Goal: Transaction & Acquisition: Obtain resource

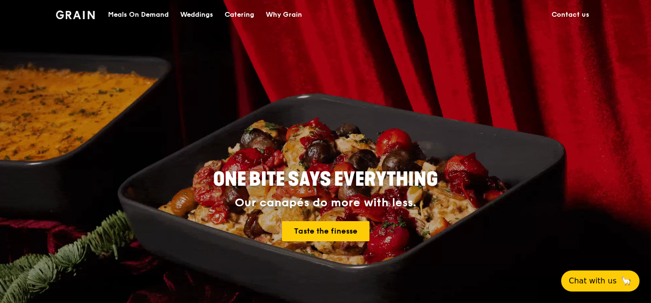
click at [144, 13] on div "Meals On Demand" at bounding box center [138, 14] width 61 height 29
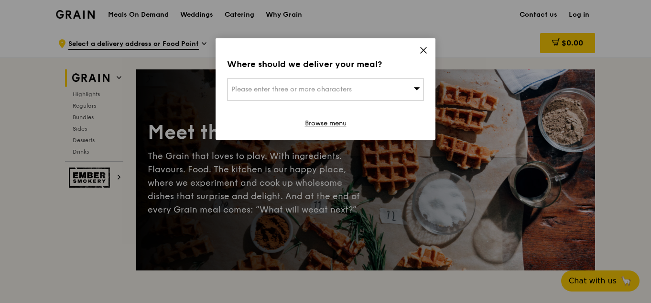
drag, startPoint x: 416, startPoint y: 54, endPoint x: 422, endPoint y: 52, distance: 6.7
click at [417, 54] on div "Where should we deliver your meal? Please enter three or more characters Browse…" at bounding box center [326, 88] width 220 height 101
click at [422, 52] on icon at bounding box center [424, 50] width 6 height 6
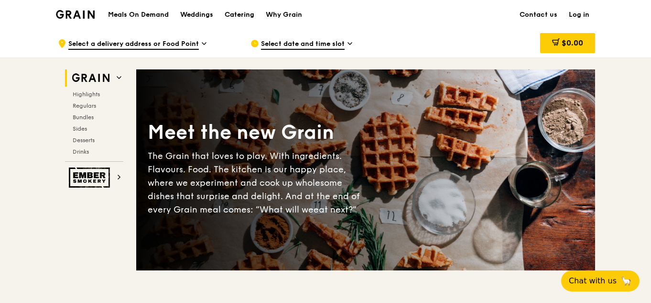
click at [248, 19] on div "Catering" at bounding box center [240, 14] width 30 height 29
click at [162, 15] on h1 "Meals On Demand" at bounding box center [138, 15] width 61 height 10
click at [146, 12] on h1 "Meals On Demand" at bounding box center [138, 15] width 61 height 10
click at [148, 11] on h1 "Meals On Demand" at bounding box center [138, 15] width 61 height 10
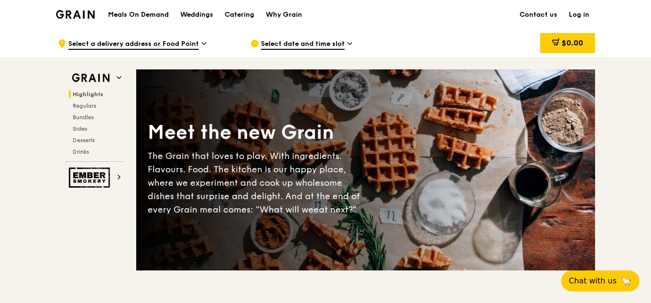
click at [92, 15] on img at bounding box center [75, 14] width 39 height 9
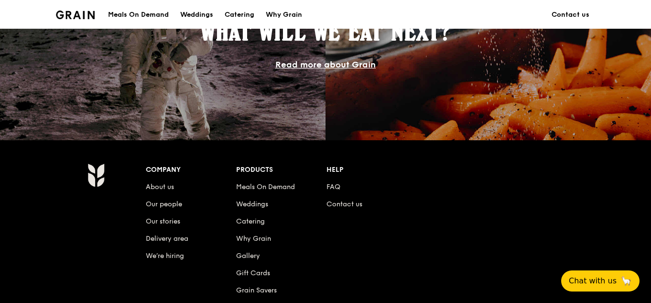
scroll to position [860, 0]
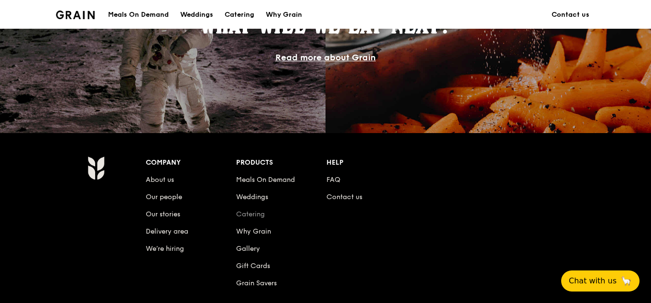
click at [244, 210] on link "Catering" at bounding box center [250, 214] width 29 height 8
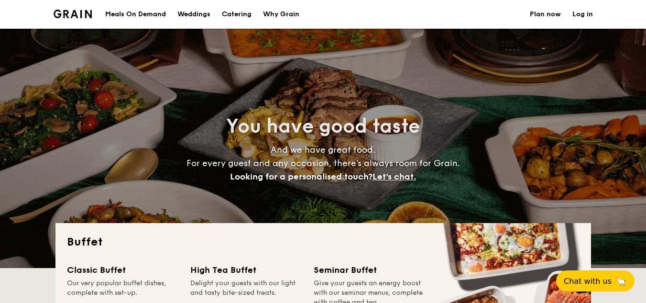
select select
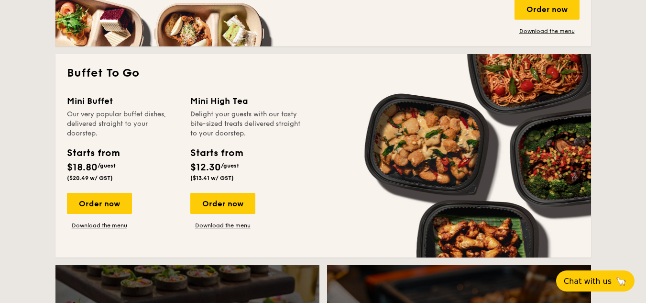
scroll to position [574, 0]
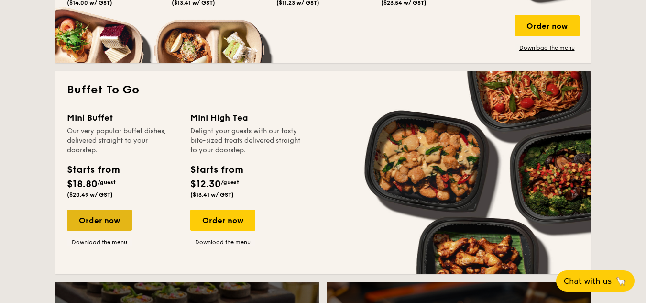
click at [109, 218] on div "Order now" at bounding box center [99, 219] width 65 height 21
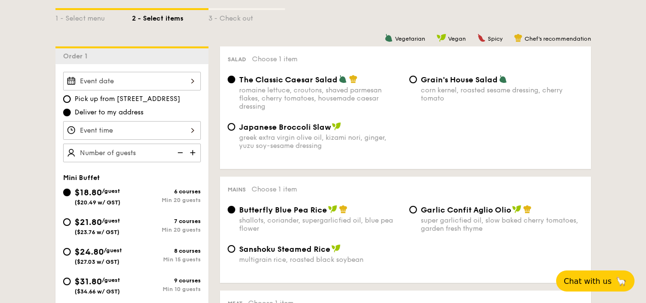
scroll to position [287, 0]
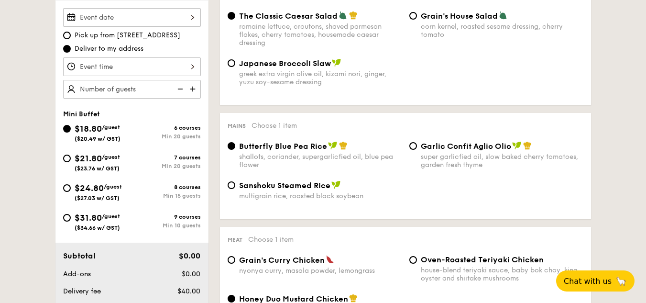
scroll to position [1408, 0]
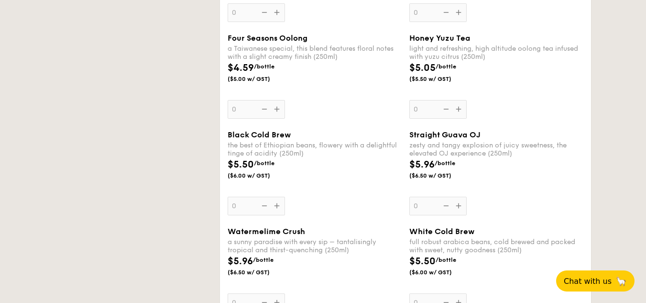
select select
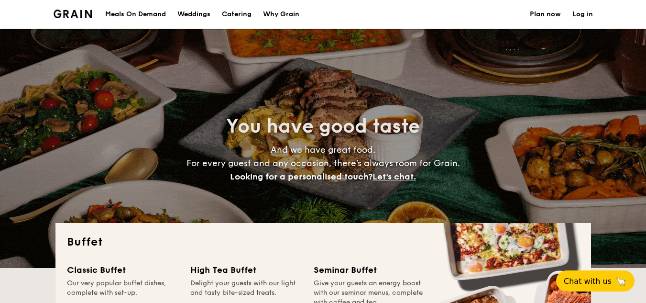
select select
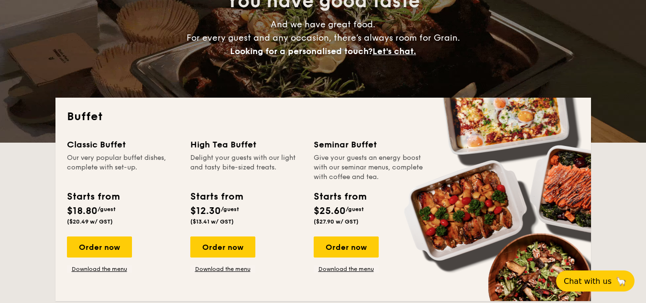
scroll to position [239, 0]
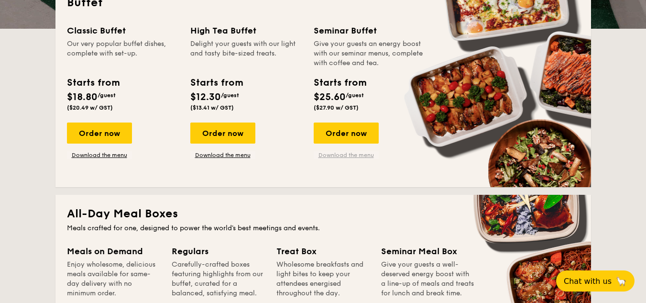
click at [340, 154] on link "Download the menu" at bounding box center [346, 155] width 65 height 8
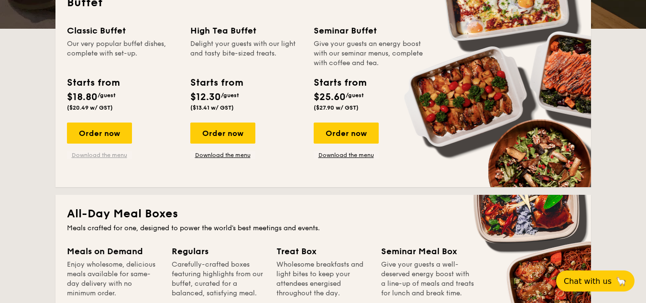
click at [114, 154] on link "Download the menu" at bounding box center [99, 155] width 65 height 8
